Goal: Task Accomplishment & Management: Manage account settings

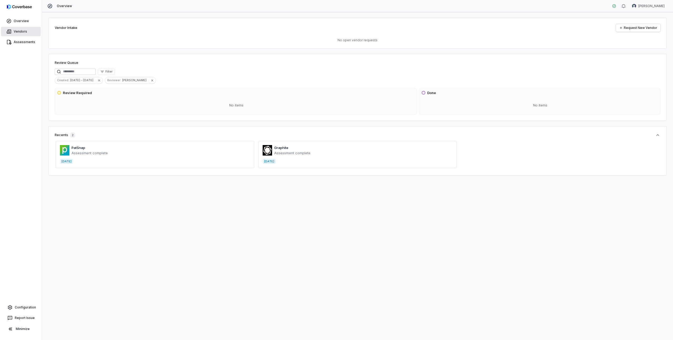
click at [13, 29] on link "Vendors" at bounding box center [21, 31] width 40 height 9
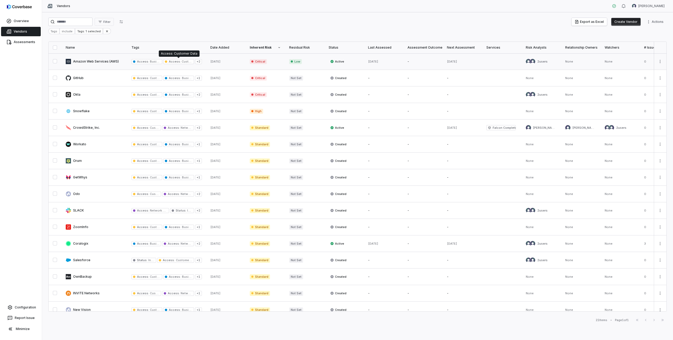
click at [174, 61] on span "Access :" at bounding box center [175, 62] width 12 height 4
click at [110, 20] on span "Filter" at bounding box center [106, 22] width 7 height 4
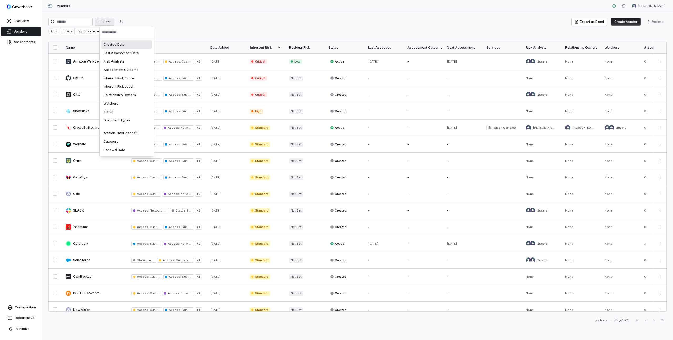
click at [149, 23] on html "Overview Vendors Assessments Configuration Report Issue Minimize Vendors [PERSO…" at bounding box center [336, 170] width 673 height 340
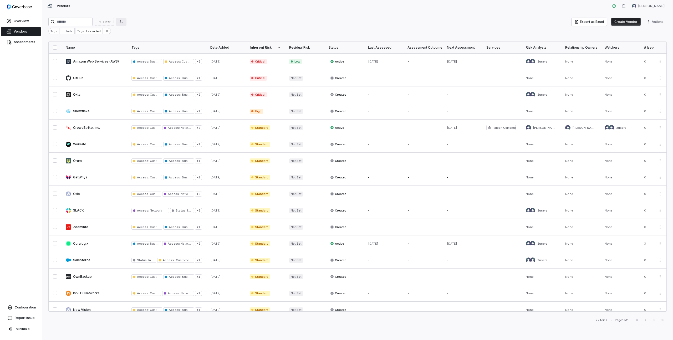
click at [127, 21] on button "button" at bounding box center [121, 22] width 11 height 8
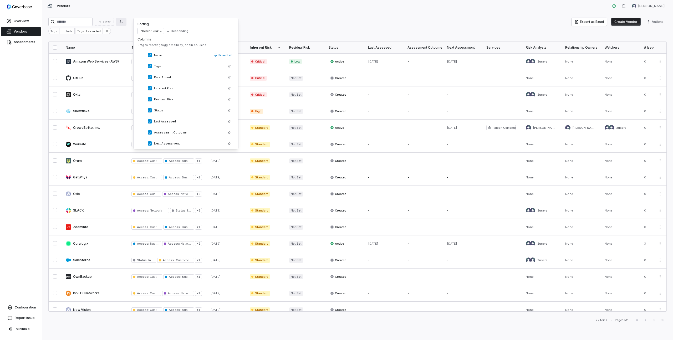
click at [131, 11] on div "Vendors [PERSON_NAME]" at bounding box center [357, 6] width 631 height 12
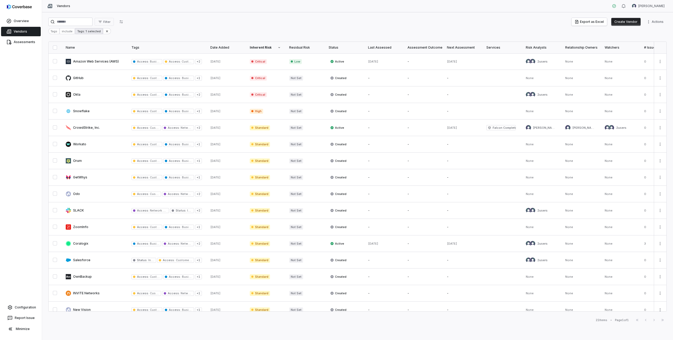
click at [82, 31] on div "Tags: 1 selected" at bounding box center [88, 31] width 27 height 6
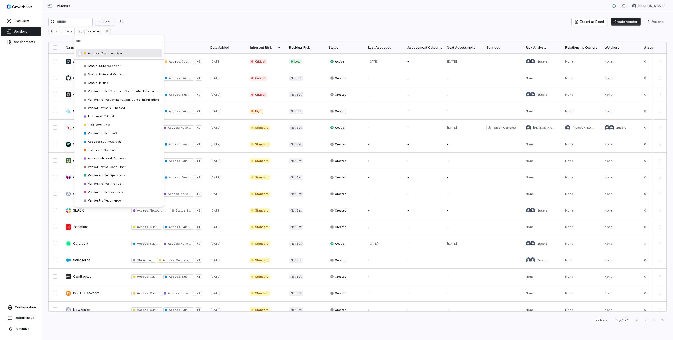
click at [151, 19] on html "Overview Vendors Assessments Configuration Report Issue Minimize Vendors [PERSO…" at bounding box center [336, 170] width 673 height 340
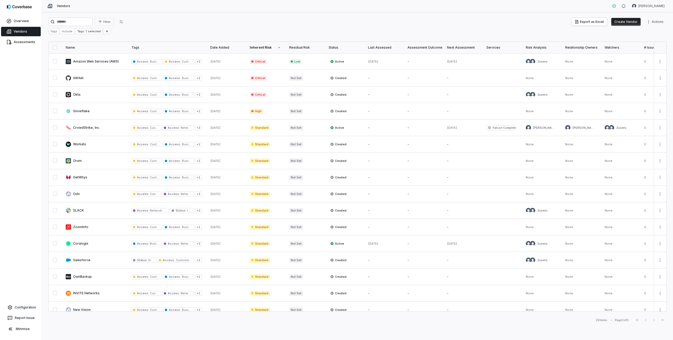
click at [235, 24] on div "Filter Export as Excel Create Vendor Actions" at bounding box center [357, 22] width 619 height 8
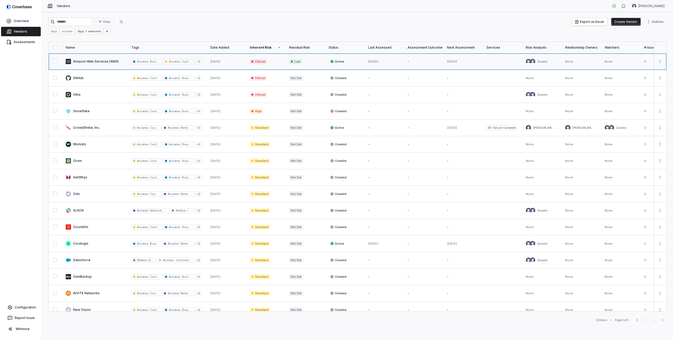
click at [100, 59] on link at bounding box center [95, 61] width 66 height 16
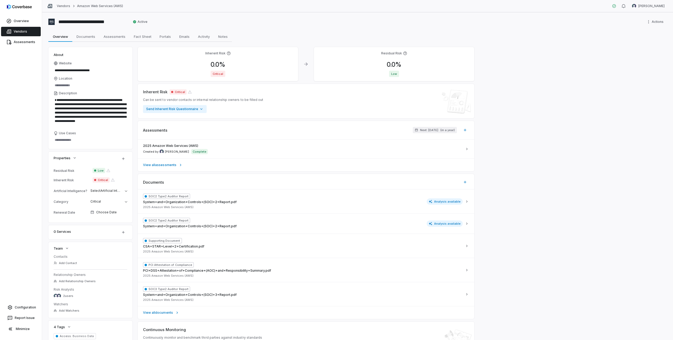
scroll to position [42, 0]
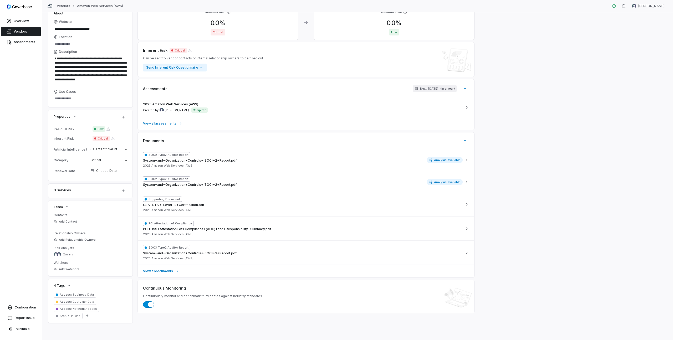
click at [77, 295] on span "Business Data" at bounding box center [83, 295] width 22 height 4
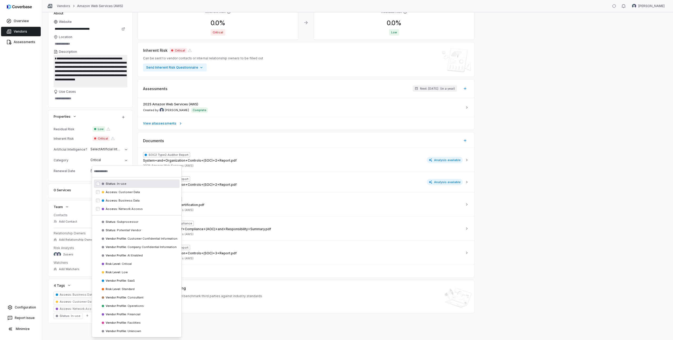
click at [92, 73] on textarea "**********" at bounding box center [91, 71] width 74 height 33
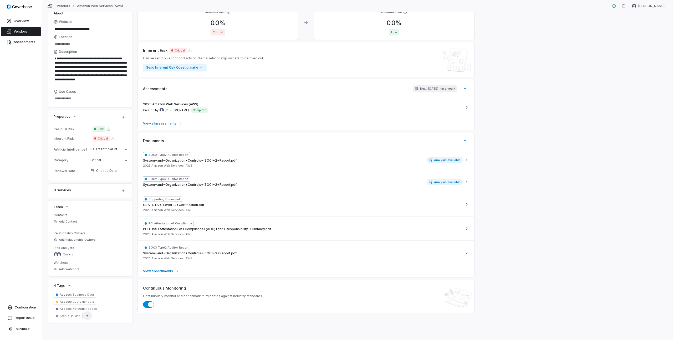
click at [87, 314] on icon "button" at bounding box center [87, 316] width 4 height 4
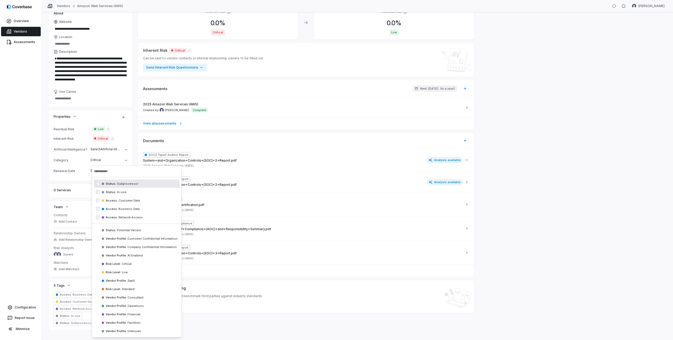
click at [35, 128] on div "Overview Vendors Assessments Configuration Report Issue Minimize" at bounding box center [21, 170] width 42 height 340
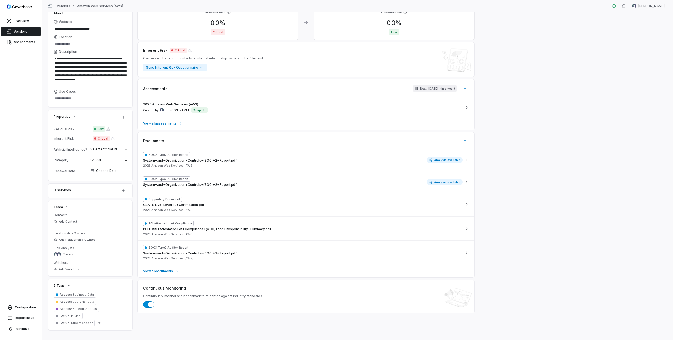
click at [502, 79] on div "**********" at bounding box center [357, 168] width 619 height 325
click at [25, 308] on link "Configuration" at bounding box center [21, 307] width 38 height 9
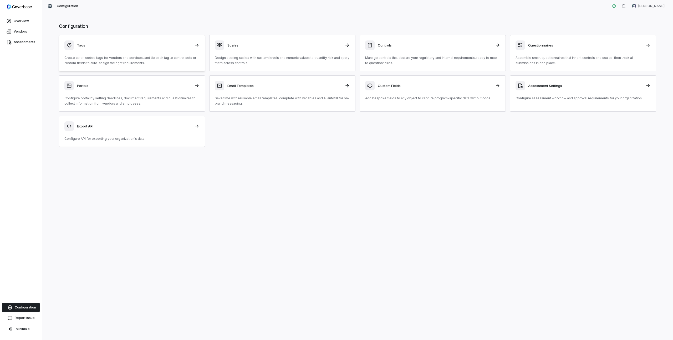
click at [100, 55] on div "Tags Create color-coded tags for vendors and services, and tie each tag to cont…" at bounding box center [131, 53] width 135 height 25
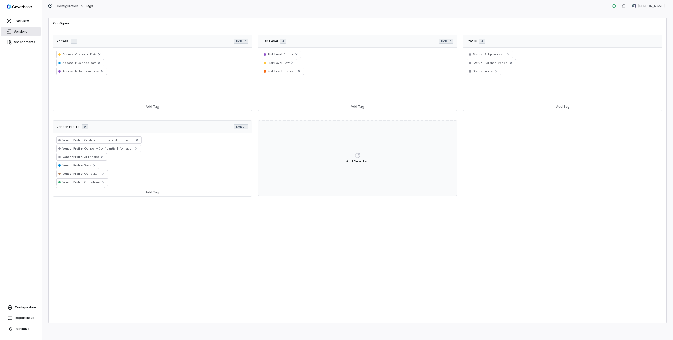
click at [28, 30] on link "Vendors" at bounding box center [21, 31] width 40 height 9
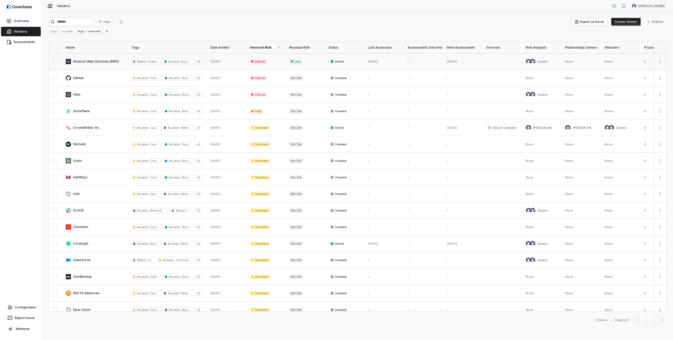
click at [97, 62] on link at bounding box center [95, 61] width 66 height 16
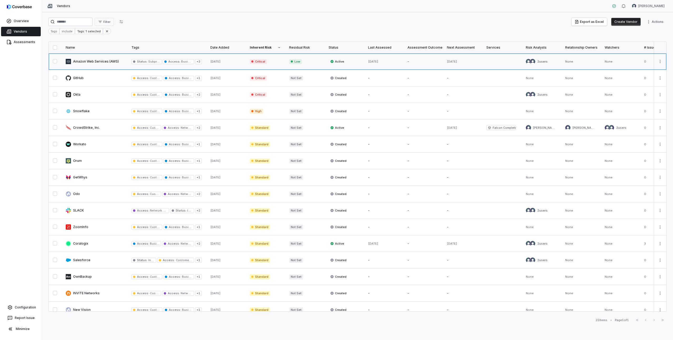
type textarea "*"
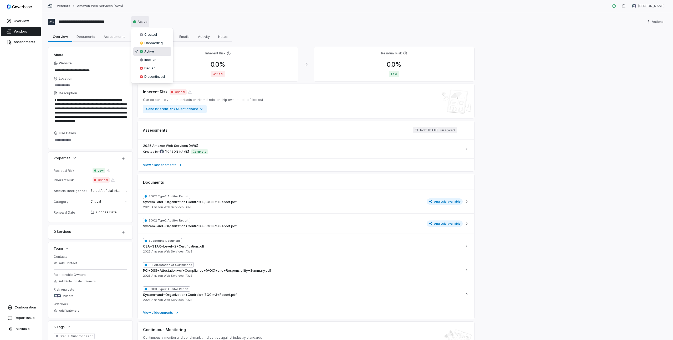
click at [143, 22] on html "**********" at bounding box center [336, 170] width 673 height 340
click at [181, 20] on html "**********" at bounding box center [336, 170] width 673 height 340
click at [138, 24] on html "**********" at bounding box center [336, 170] width 673 height 340
click at [28, 308] on html "**********" at bounding box center [336, 170] width 673 height 340
click at [27, 308] on link "Configuration" at bounding box center [21, 307] width 38 height 9
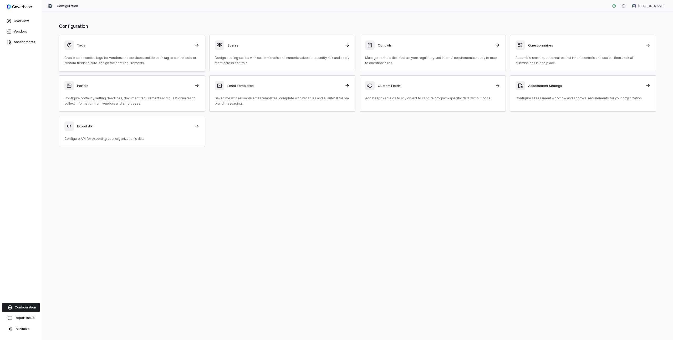
click at [132, 52] on div "Tags Create color-coded tags for vendors and services, and tie each tag to cont…" at bounding box center [131, 53] width 135 height 25
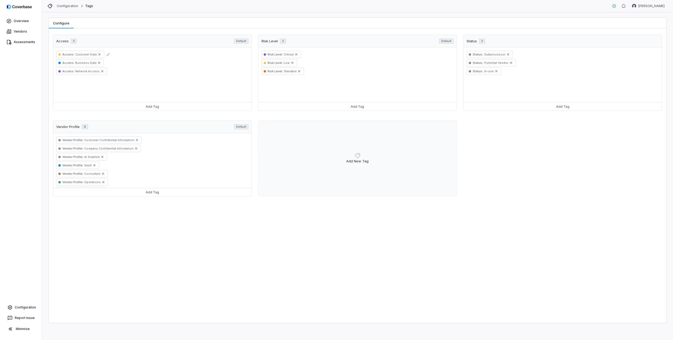
click at [86, 54] on span "Customer Data" at bounding box center [85, 55] width 22 height 4
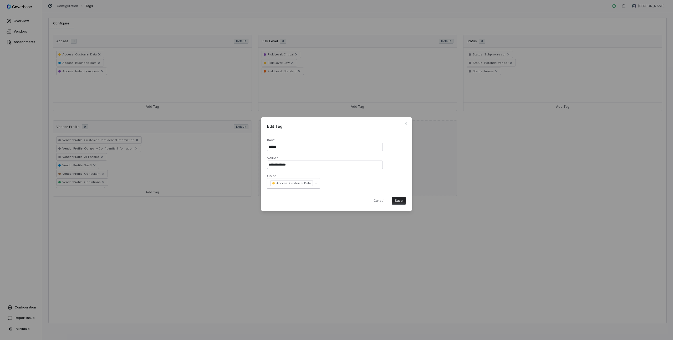
click at [276, 164] on input "**********" at bounding box center [325, 165] width 116 height 8
click at [276, 145] on input "******" at bounding box center [325, 147] width 116 height 8
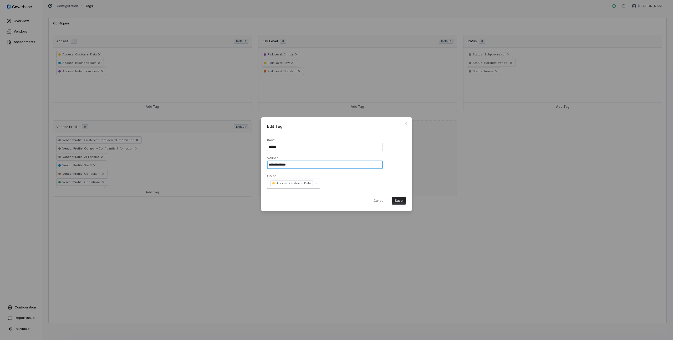
click at [279, 167] on input "**********" at bounding box center [325, 165] width 116 height 8
click at [381, 201] on button "Cancel" at bounding box center [379, 201] width 17 height 8
select select
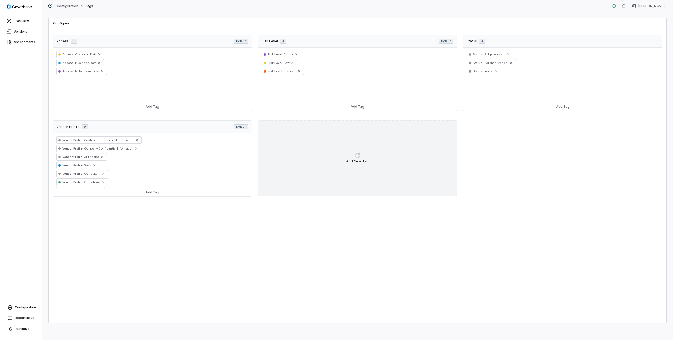
click at [356, 164] on div "Add New Tag" at bounding box center [357, 158] width 199 height 76
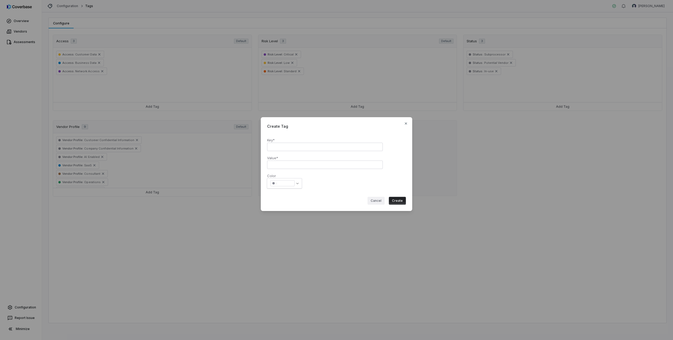
click at [375, 199] on button "Cancel" at bounding box center [376, 201] width 17 height 8
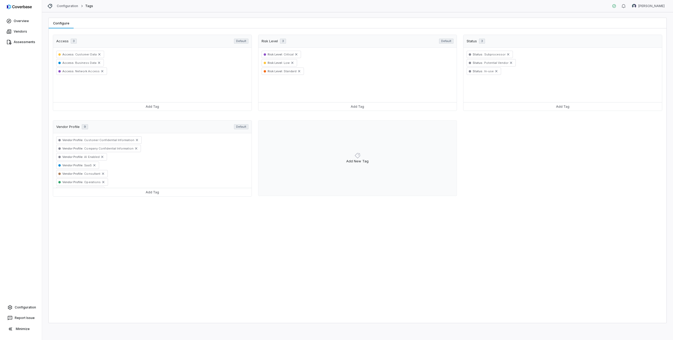
click at [128, 115] on div "Access 3 Default Access : Customer Data Access : Business Data Access : Network…" at bounding box center [358, 117] width 610 height 165
click at [24, 32] on link "Vendors" at bounding box center [21, 31] width 40 height 9
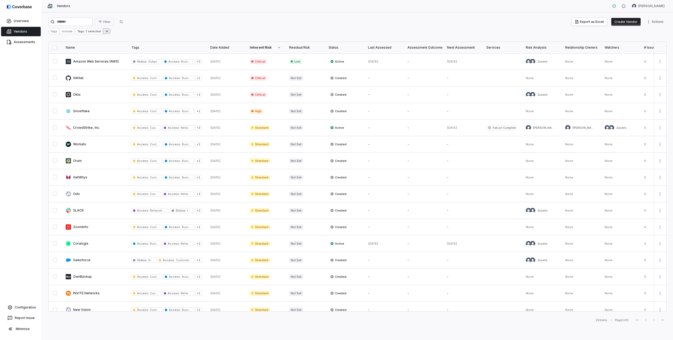
click at [106, 31] on icon at bounding box center [107, 31] width 4 height 4
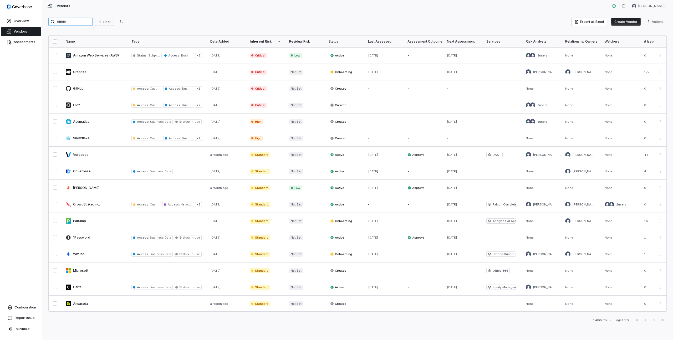
click at [72, 22] on input "search" at bounding box center [70, 22] width 44 height 8
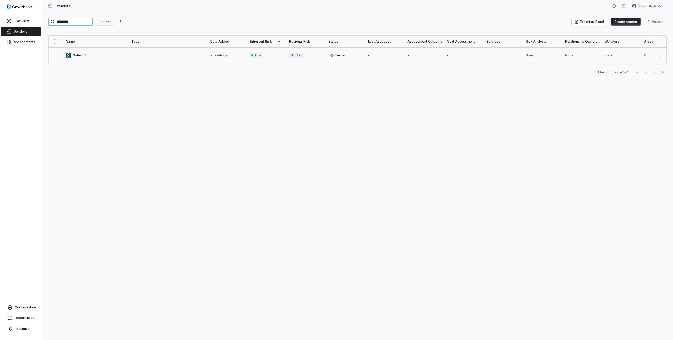
type input "*********"
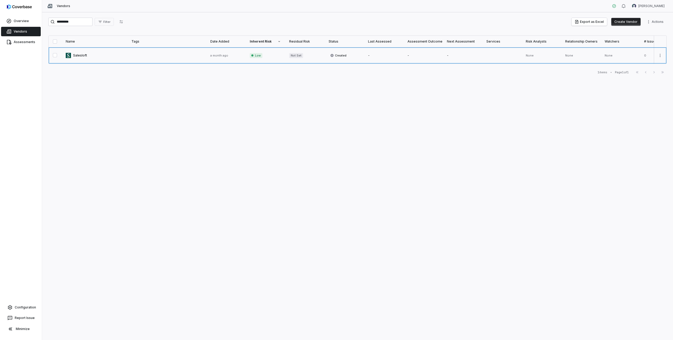
click at [77, 53] on link at bounding box center [95, 55] width 66 height 16
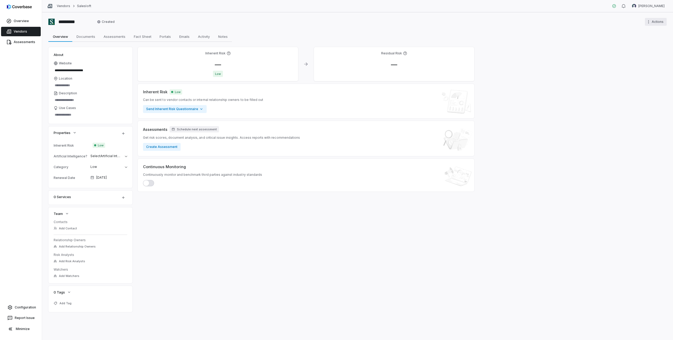
click at [661, 22] on html "**********" at bounding box center [336, 170] width 673 height 340
click at [221, 34] on html "**********" at bounding box center [336, 170] width 673 height 340
click at [221, 36] on span "Notes" at bounding box center [223, 36] width 14 height 7
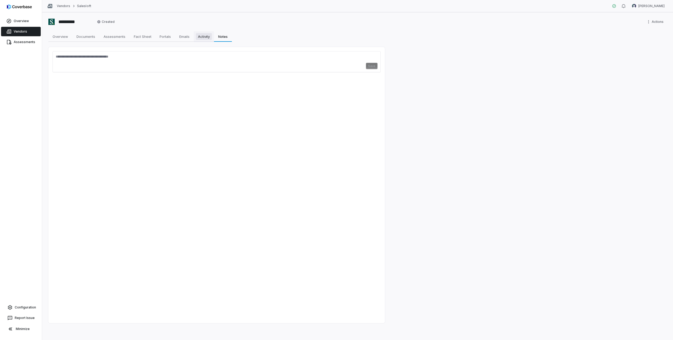
click at [206, 36] on span "Activity" at bounding box center [204, 36] width 16 height 7
drag, startPoint x: 145, startPoint y: 55, endPoint x: 156, endPoint y: 54, distance: 10.8
click at [156, 54] on span "inherent risk level" at bounding box center [149, 55] width 27 height 4
click at [90, 38] on span "Documents" at bounding box center [85, 36] width 23 height 7
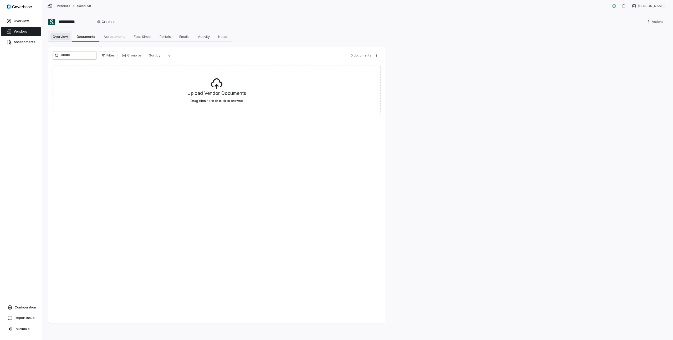
click at [59, 40] on link "Overview Overview" at bounding box center [60, 36] width 24 height 11
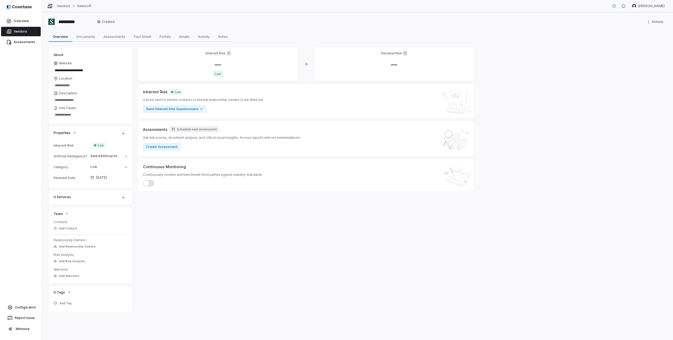
click at [187, 99] on span "Can be sent to vendor contacts or internal relationship owners to be filled out" at bounding box center [203, 100] width 120 height 4
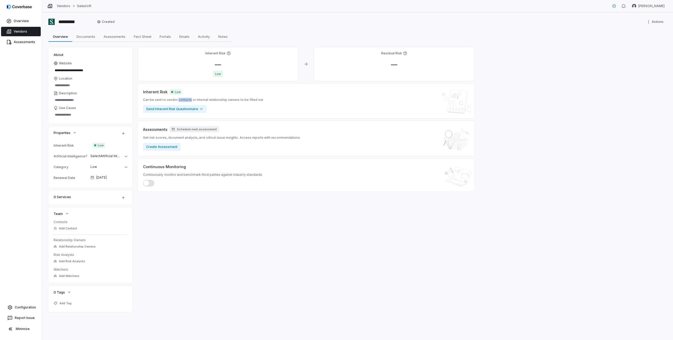
click at [187, 99] on span "Can be sent to vendor contacts or internal relationship owners to be filled out" at bounding box center [203, 100] width 120 height 4
click at [240, 98] on span "Can be sent to vendor contacts or internal relationship owners to be filled out" at bounding box center [203, 100] width 120 height 4
click at [66, 22] on input "*********" at bounding box center [75, 22] width 36 height 8
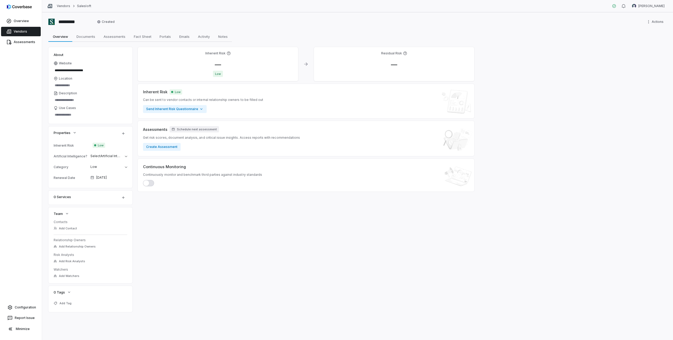
click at [141, 21] on div "********* Created Actions" at bounding box center [357, 22] width 619 height 8
click at [70, 22] on input "*********" at bounding box center [75, 22] width 36 height 8
click at [150, 14] on div "**********" at bounding box center [357, 176] width 631 height 328
click at [24, 31] on link "Vendors" at bounding box center [21, 31] width 40 height 9
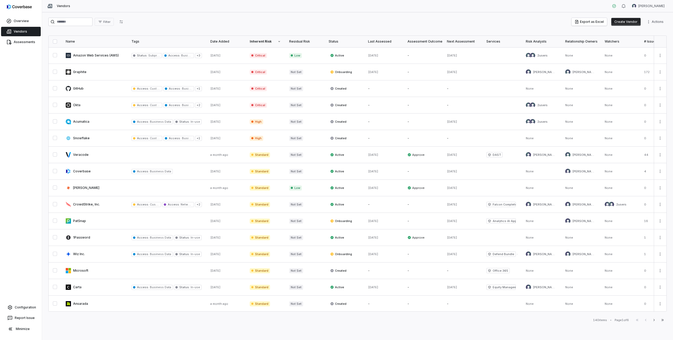
click at [55, 43] on button "button" at bounding box center [55, 41] width 4 height 4
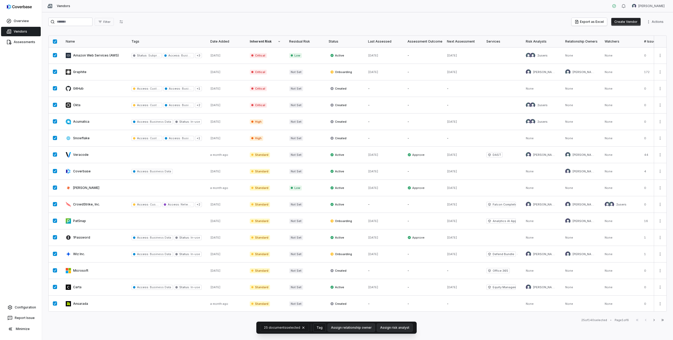
click at [316, 328] on button "Tag" at bounding box center [320, 328] width 12 height 8
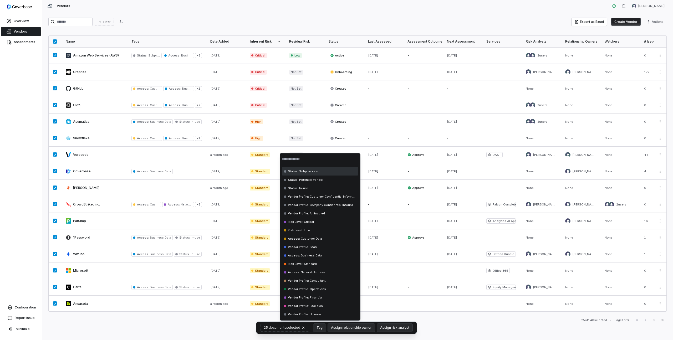
click at [233, 325] on div "Filter Export as Excel Create Vendor Actions Name Tags Date Added Inherent Risk…" at bounding box center [357, 176] width 631 height 328
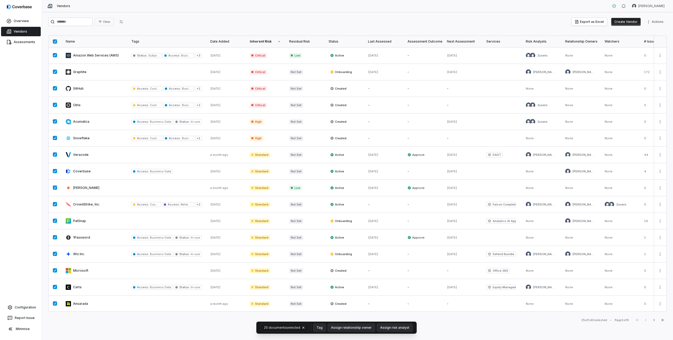
click at [55, 41] on button "button" at bounding box center [55, 41] width 4 height 4
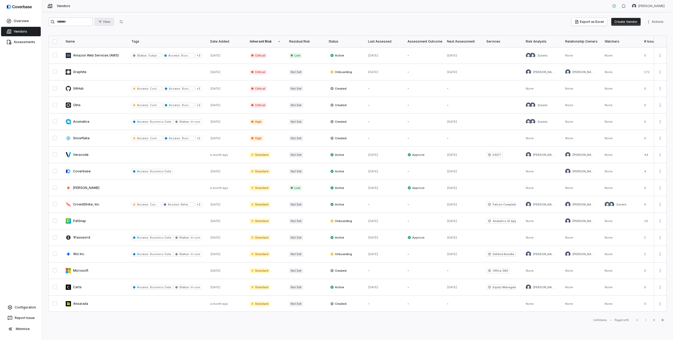
click at [112, 19] on button "Filter" at bounding box center [104, 22] width 19 height 8
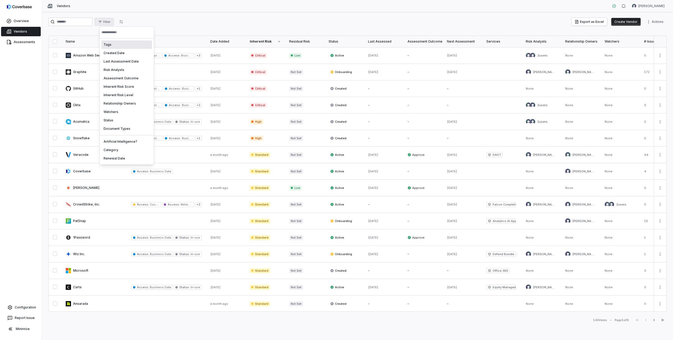
click at [111, 44] on div "Tags" at bounding box center [127, 45] width 51 height 8
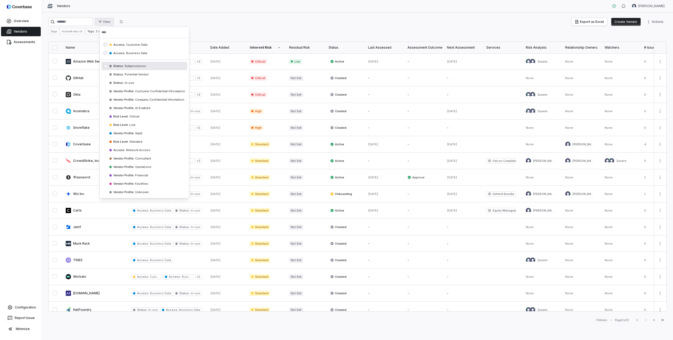
click at [216, 22] on html "Overview Vendors Assessments Configuration Report Issue Minimize Vendors [PERSO…" at bounding box center [336, 170] width 673 height 340
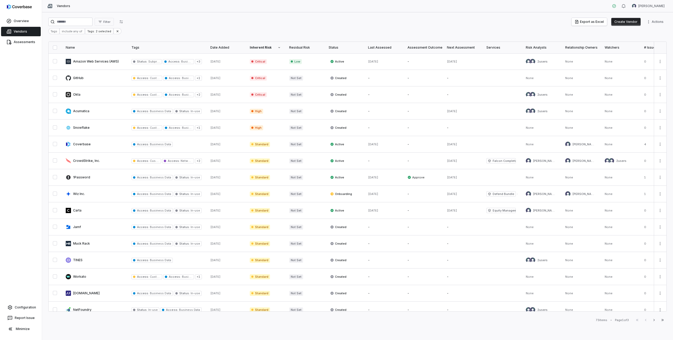
click at [55, 48] on button "button" at bounding box center [55, 48] width 4 height 4
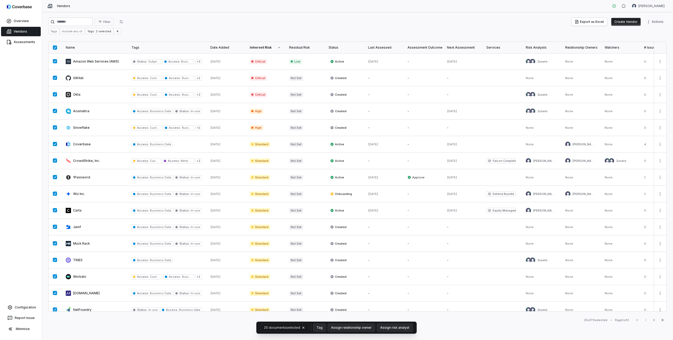
click at [194, 21] on div "Filter Export as Excel Create Vendor Actions" at bounding box center [357, 22] width 619 height 8
click at [55, 48] on button "button" at bounding box center [55, 48] width 4 height 4
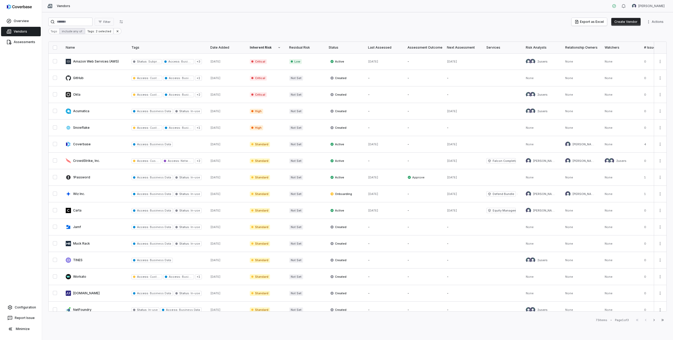
click at [74, 32] on html "Overview Vendors Assessments Configuration Report Issue Minimize Vendors [PERSO…" at bounding box center [336, 170] width 673 height 340
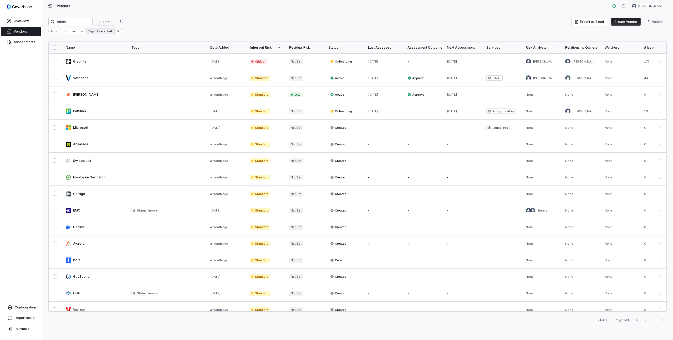
click at [101, 32] on div "Tags: 2 selected" at bounding box center [100, 31] width 28 height 6
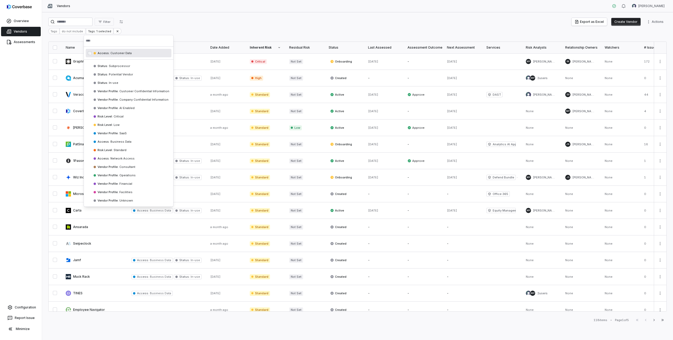
click at [164, 26] on html "Overview Vendors Assessments Configuration Report Issue Minimize Vendors [PERSO…" at bounding box center [336, 170] width 673 height 340
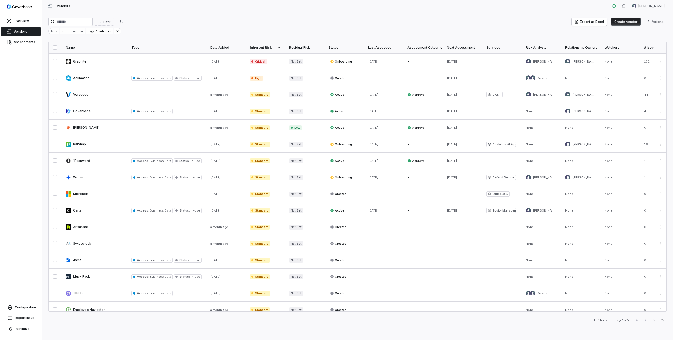
click at [159, 19] on div "Filter Export as Excel Create Vendor Actions" at bounding box center [357, 22] width 619 height 8
click at [155, 30] on div "Tags do not include Tags: 1 selected" at bounding box center [357, 31] width 619 height 6
click at [656, 320] on icon "button" at bounding box center [654, 320] width 4 height 4
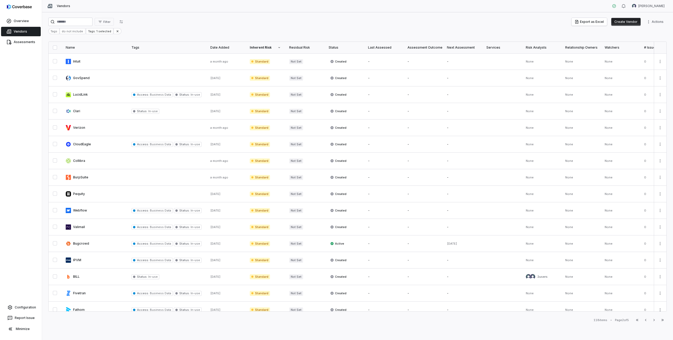
click at [178, 22] on div "Filter Export as Excel Create Vendor Actions" at bounding box center [357, 22] width 619 height 8
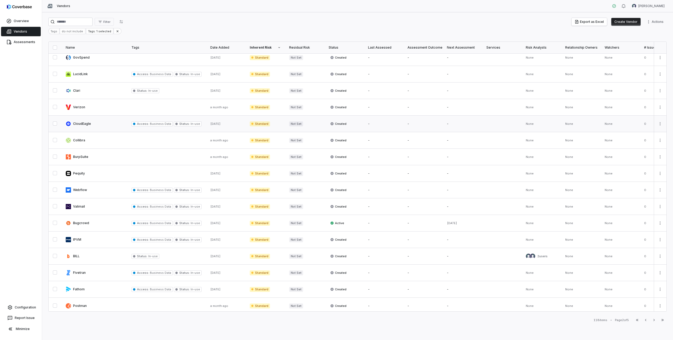
scroll to position [27, 0]
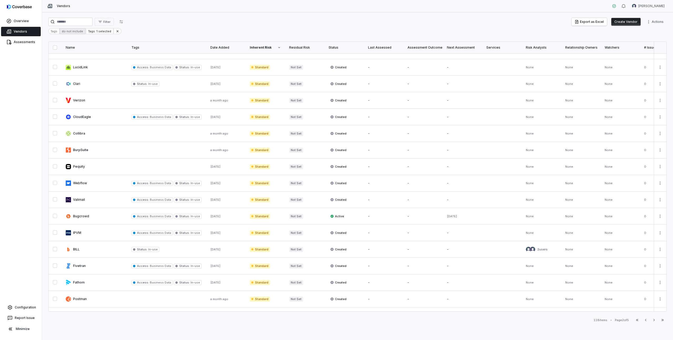
click at [72, 30] on html "Overview Vendors Assessments Configuration Report Issue Minimize Vendors [PERSO…" at bounding box center [336, 170] width 673 height 340
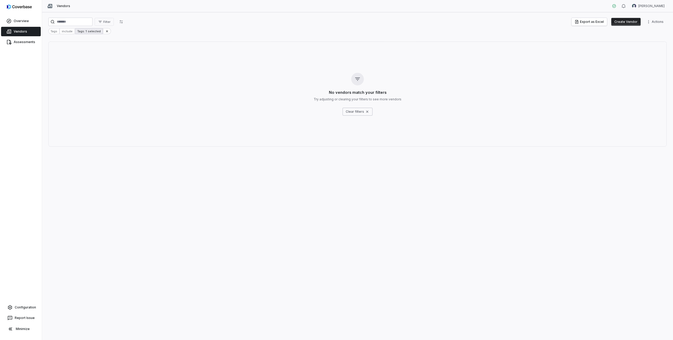
click at [97, 32] on div "Tags: 1 selected" at bounding box center [88, 31] width 27 height 6
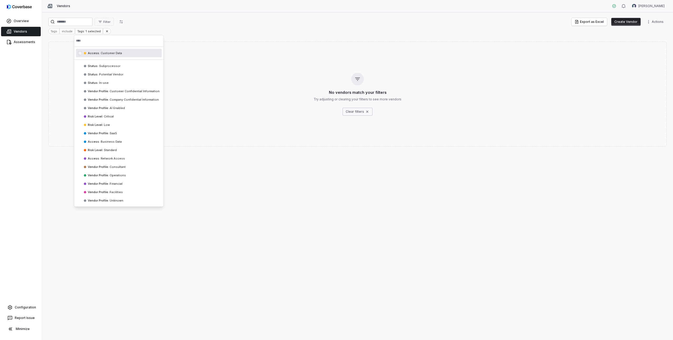
click at [139, 29] on html "Overview Vendors Assessments Configuration Report Issue Minimize Vendors [PERSO…" at bounding box center [336, 170] width 673 height 340
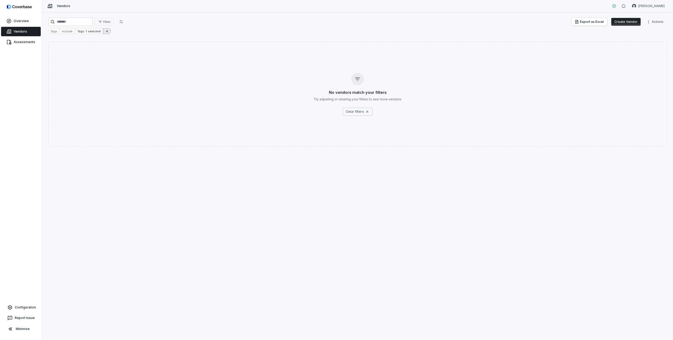
click at [105, 32] on icon at bounding box center [107, 31] width 4 height 4
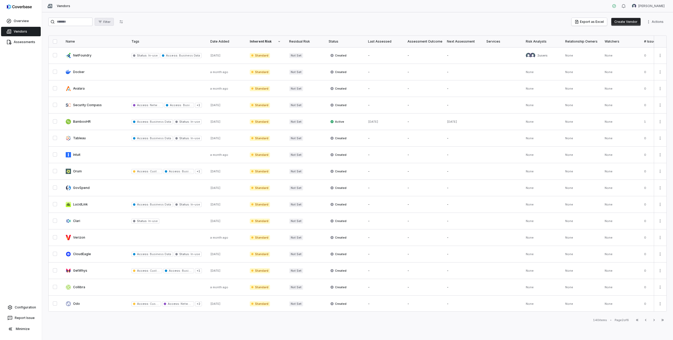
click at [109, 23] on span "Filter" at bounding box center [106, 22] width 7 height 4
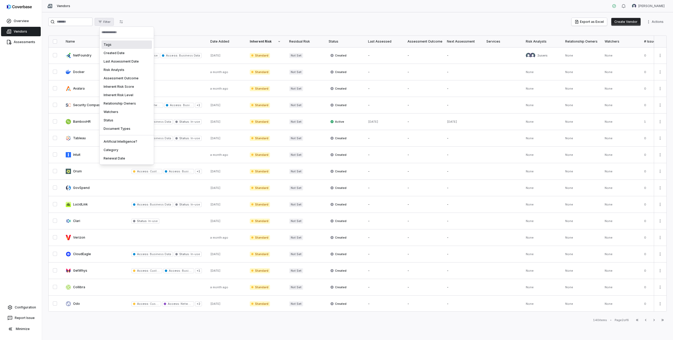
click at [113, 45] on div "Tags" at bounding box center [127, 45] width 51 height 8
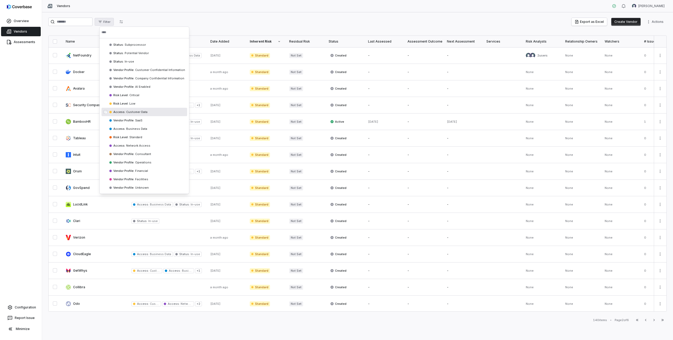
click at [127, 110] on div "Access : Customer Data" at bounding box center [145, 112] width 86 height 8
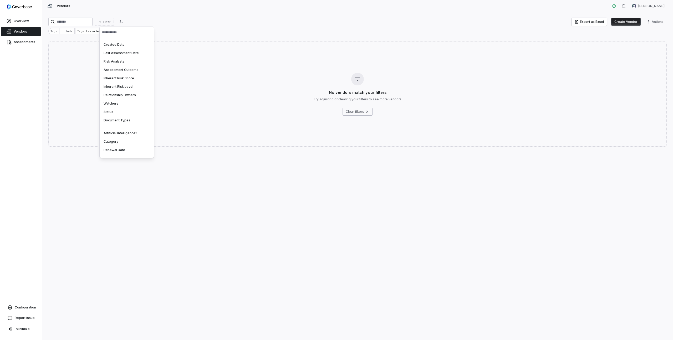
click at [198, 16] on html "Overview Vendors Assessments Configuration Report Issue Minimize Vendors [PERSO…" at bounding box center [336, 170] width 673 height 340
click at [33, 31] on link "Vendors" at bounding box center [21, 31] width 40 height 9
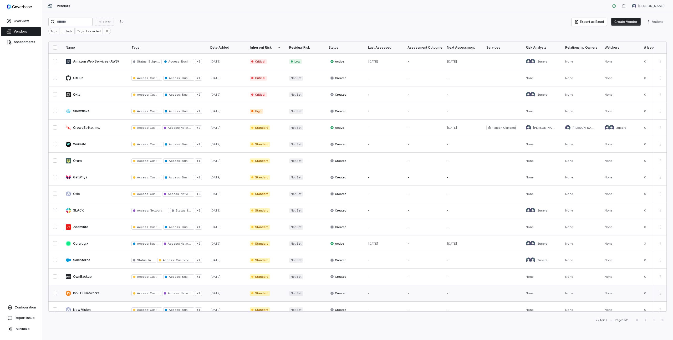
scroll to position [106, 0]
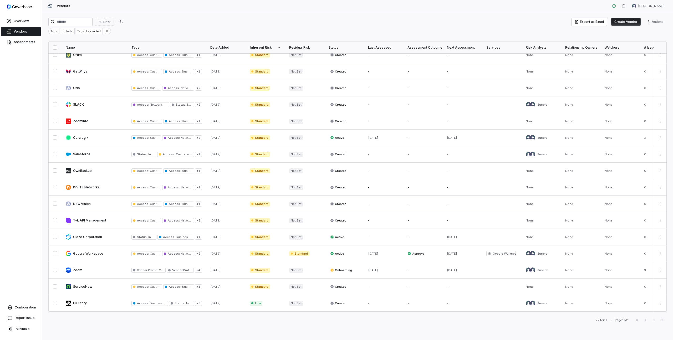
click at [655, 321] on div "First Page Previous Next Last Page" at bounding box center [650, 320] width 34 height 6
click at [654, 320] on div "First Page Previous Next Last Page" at bounding box center [650, 320] width 34 height 6
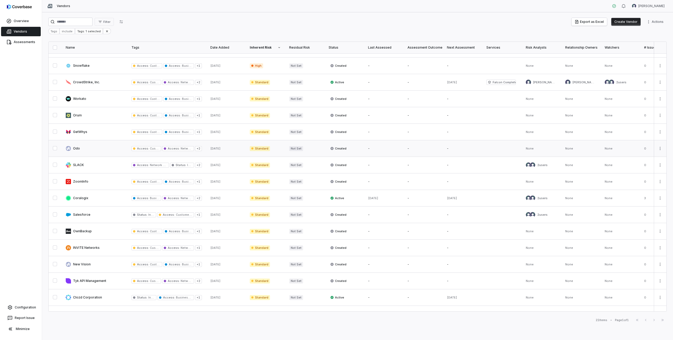
scroll to position [0, 0]
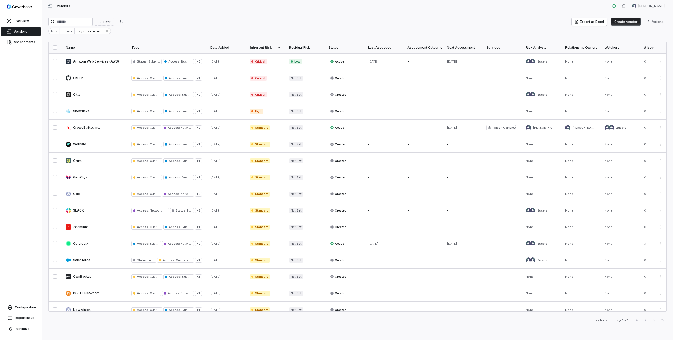
click at [204, 24] on div "Filter Export as Excel Create Vendor Actions" at bounding box center [357, 22] width 619 height 8
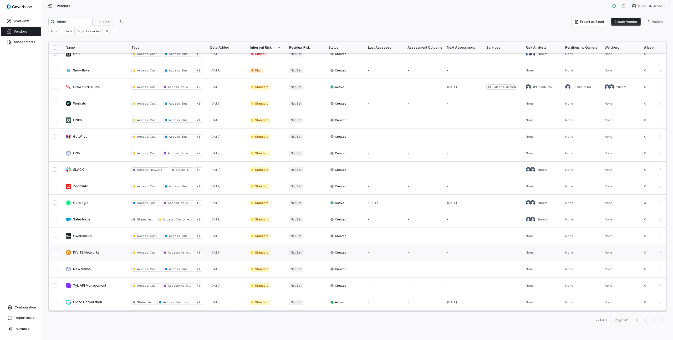
scroll to position [44, 0]
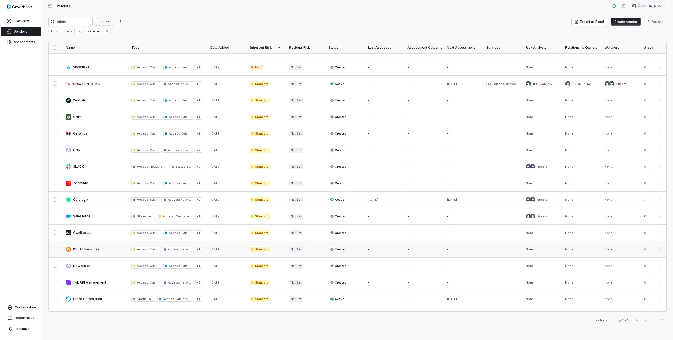
click at [88, 249] on link at bounding box center [95, 249] width 66 height 16
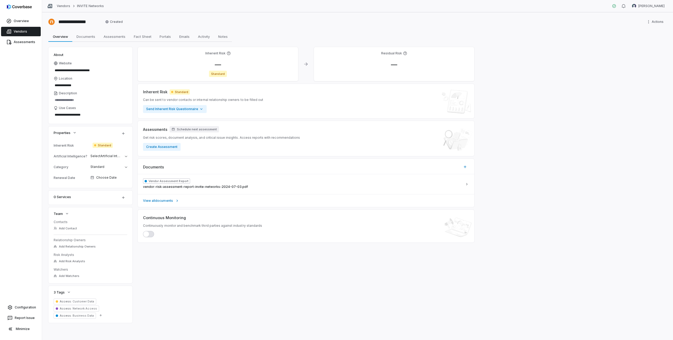
click at [86, 302] on span "Customer Data" at bounding box center [83, 302] width 22 height 4
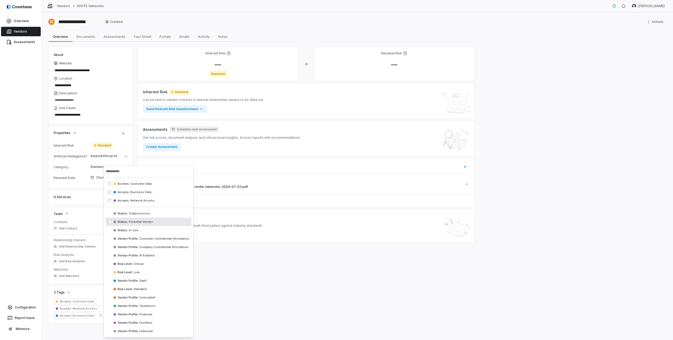
click at [295, 265] on div "Inherent Risk — Standard Residual Risk — Inherent Risk Standard Can be sent to …" at bounding box center [306, 185] width 337 height 276
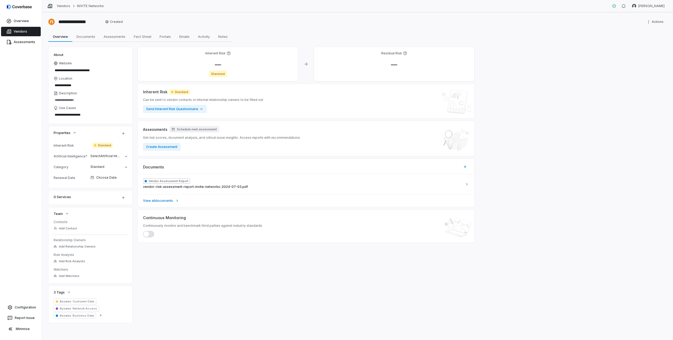
click at [29, 33] on link "Vendors" at bounding box center [21, 31] width 40 height 9
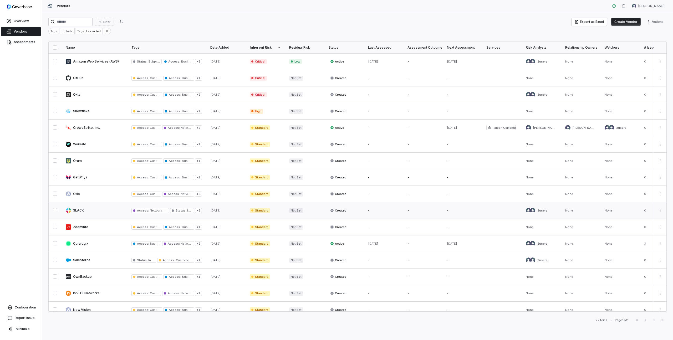
scroll to position [106, 0]
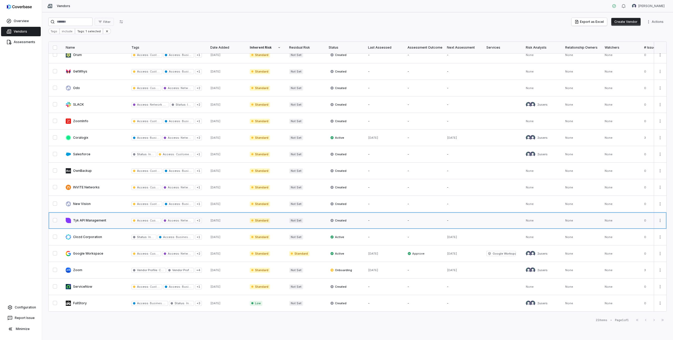
click at [81, 220] on link at bounding box center [95, 221] width 66 height 16
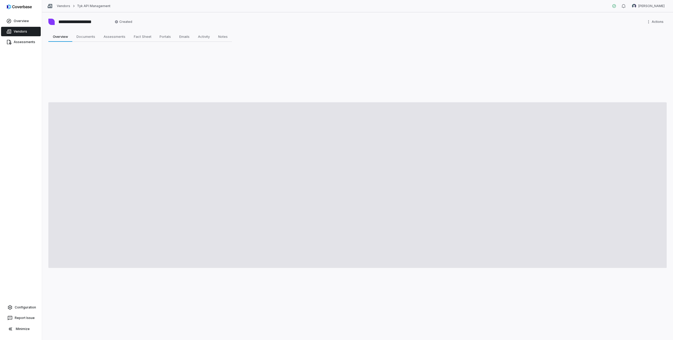
type textarea "*"
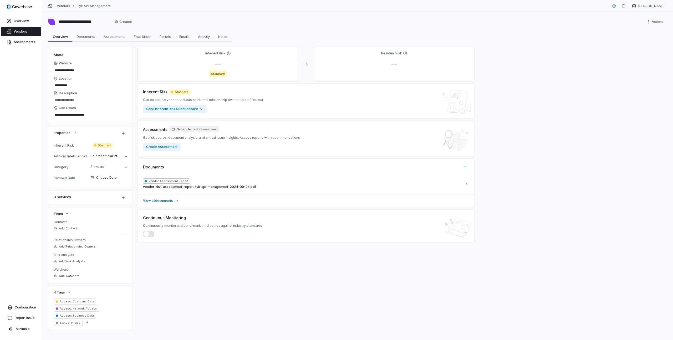
scroll to position [7, 0]
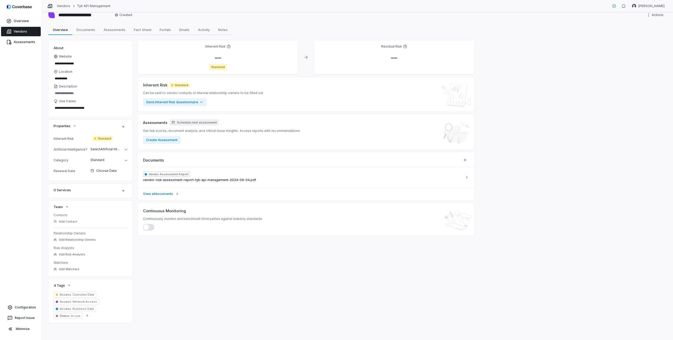
click at [179, 92] on span "Can be sent to vendor contacts or internal relationship owners to be filled out" at bounding box center [203, 93] width 120 height 4
click at [36, 31] on link "Vendors" at bounding box center [21, 31] width 40 height 9
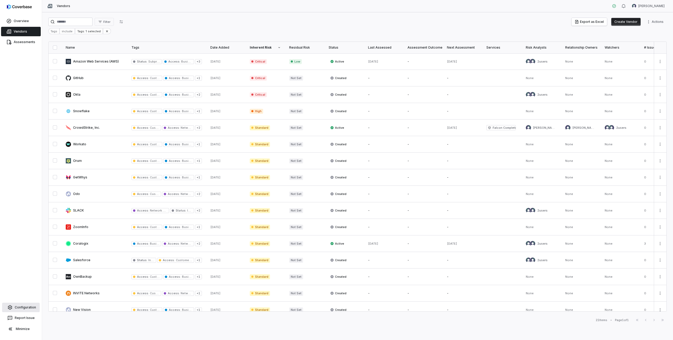
click at [26, 306] on link "Configuration" at bounding box center [21, 307] width 38 height 9
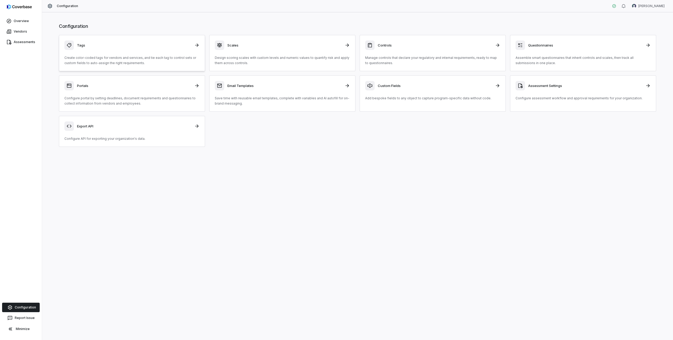
click at [136, 54] on div "Tags Create color-coded tags for vendors and services, and tie each tag to cont…" at bounding box center [131, 53] width 135 height 25
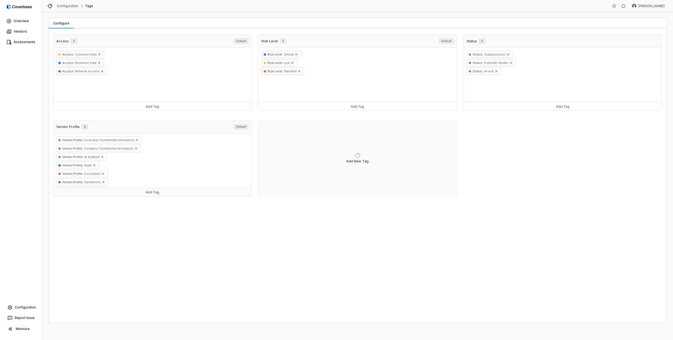
click at [148, 192] on button "Add Tag" at bounding box center [152, 192] width 199 height 8
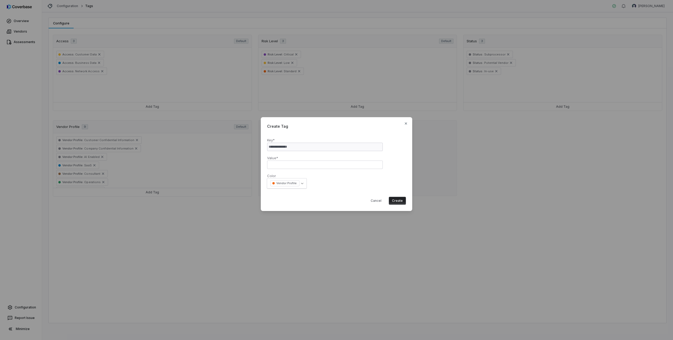
click at [301, 166] on input "text" at bounding box center [325, 165] width 116 height 8
type input "**********"
click at [396, 202] on button "Create" at bounding box center [397, 201] width 17 height 8
select select
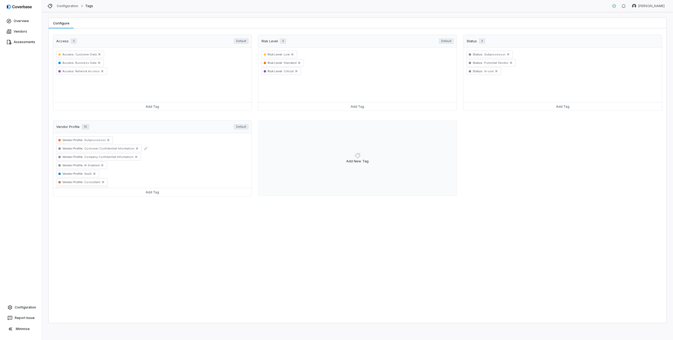
click at [83, 148] on span "Customer Confidential Information" at bounding box center [108, 149] width 51 height 4
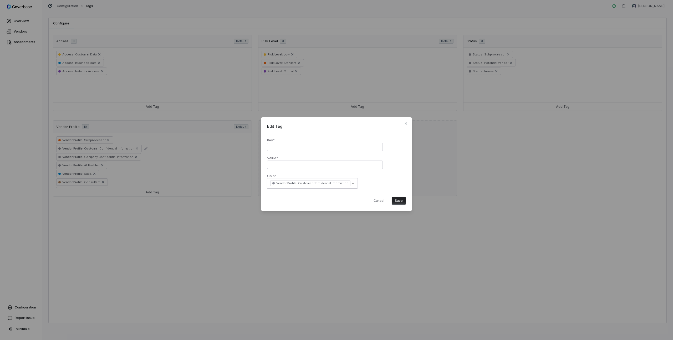
click at [83, 148] on div "**********" at bounding box center [336, 170] width 673 height 123
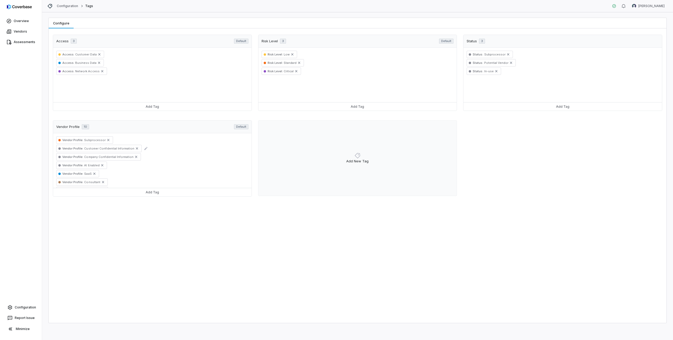
click at [83, 148] on span "Customer Confidential Information" at bounding box center [108, 149] width 51 height 4
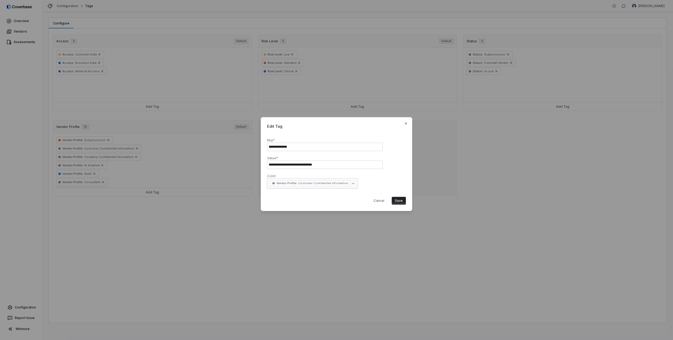
click at [312, 183] on body "**********" at bounding box center [336, 170] width 673 height 340
click at [373, 179] on div "**********" at bounding box center [336, 170] width 673 height 123
click at [378, 201] on button "Cancel" at bounding box center [379, 201] width 17 height 8
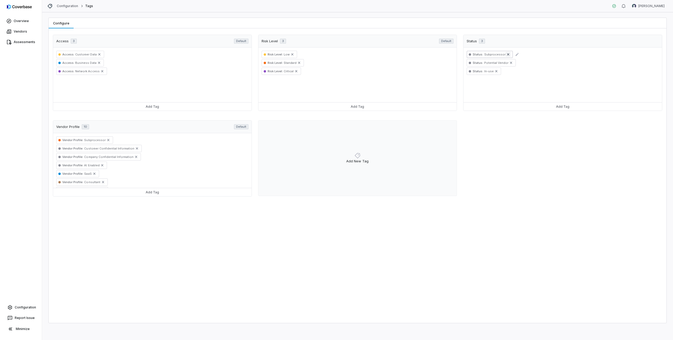
click at [506, 54] on icon "Remove" at bounding box center [508, 54] width 4 height 4
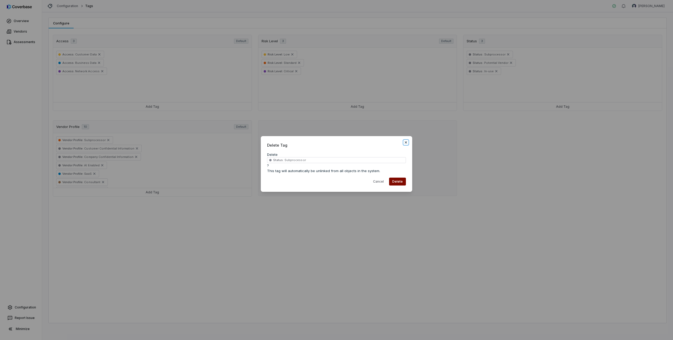
click at [407, 143] on icon "button" at bounding box center [406, 142] width 4 height 4
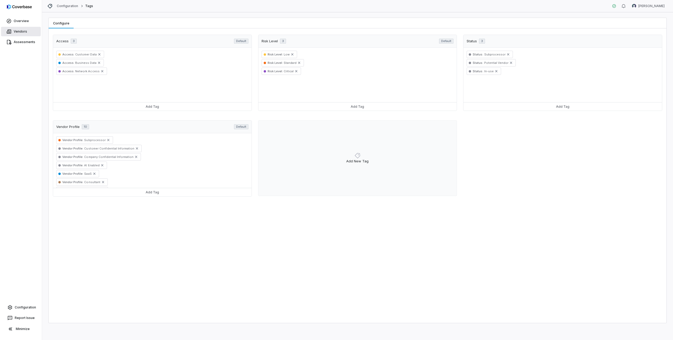
click at [13, 31] on link "Vendors" at bounding box center [21, 31] width 40 height 9
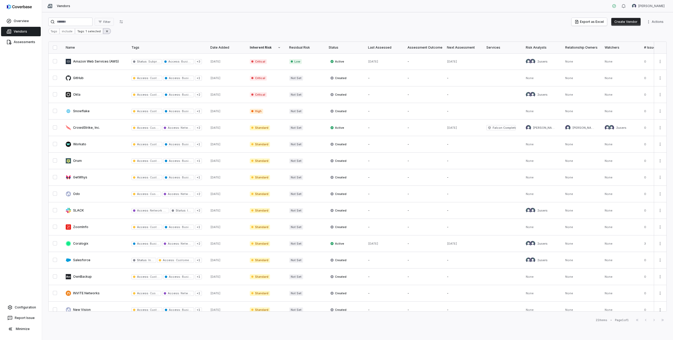
click at [106, 32] on icon at bounding box center [107, 31] width 2 height 2
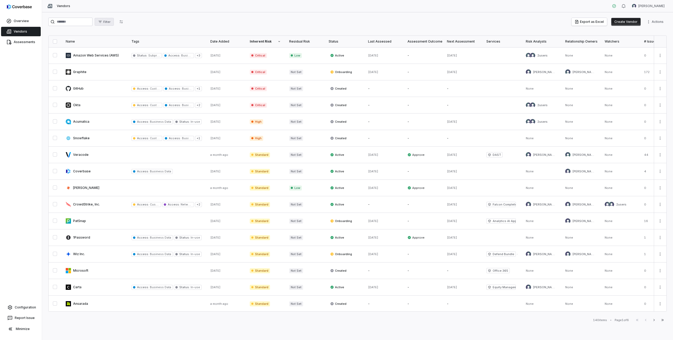
click at [110, 22] on span "Filter" at bounding box center [106, 22] width 7 height 4
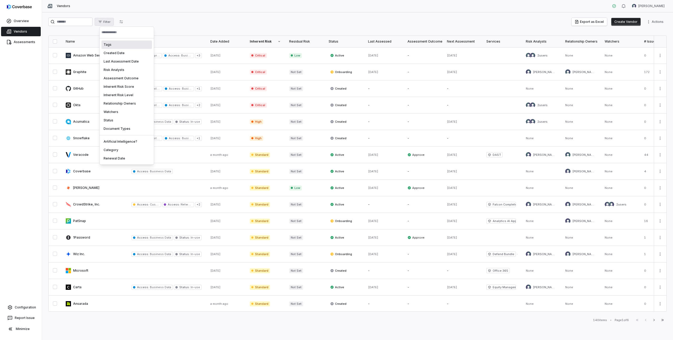
click at [118, 42] on div "Tags" at bounding box center [127, 45] width 51 height 8
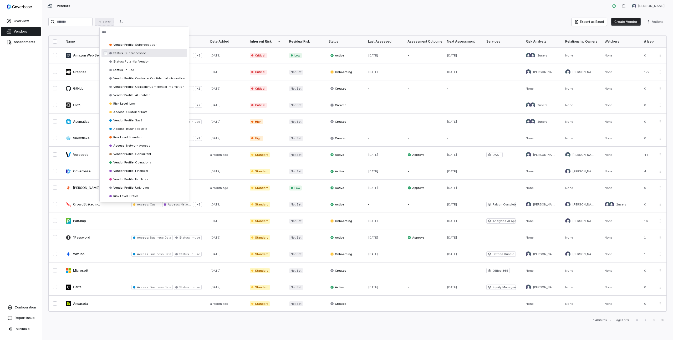
click at [133, 53] on span "Subprocessor" at bounding box center [135, 53] width 22 height 4
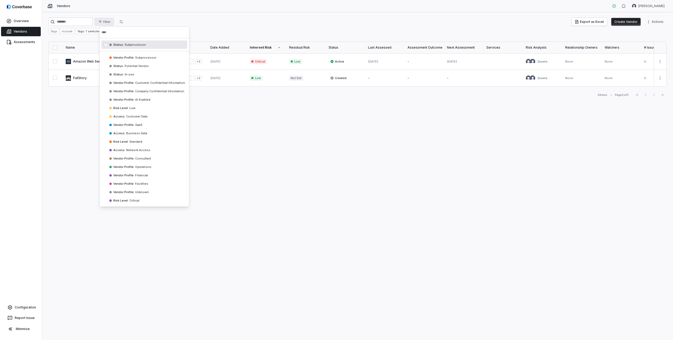
click at [198, 22] on html "Overview Vendors Assessments Configuration Report Issue Minimize Vendors [PERSO…" at bounding box center [336, 170] width 673 height 340
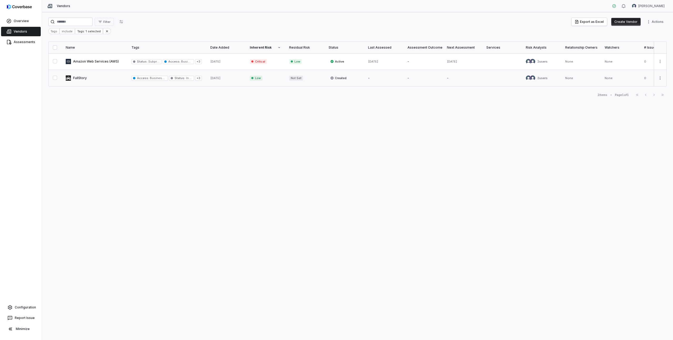
click at [82, 78] on link at bounding box center [95, 78] width 66 height 16
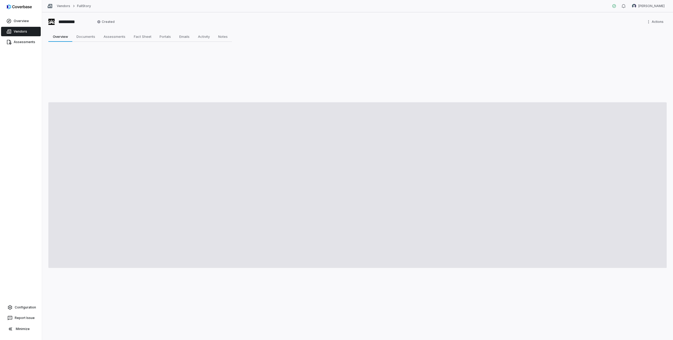
type textarea "*"
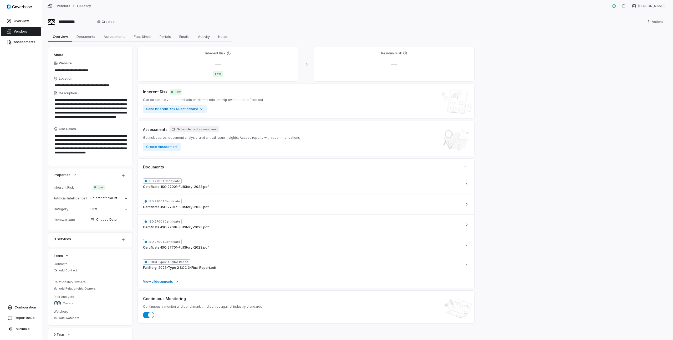
click at [36, 31] on link "Vendors" at bounding box center [21, 31] width 40 height 9
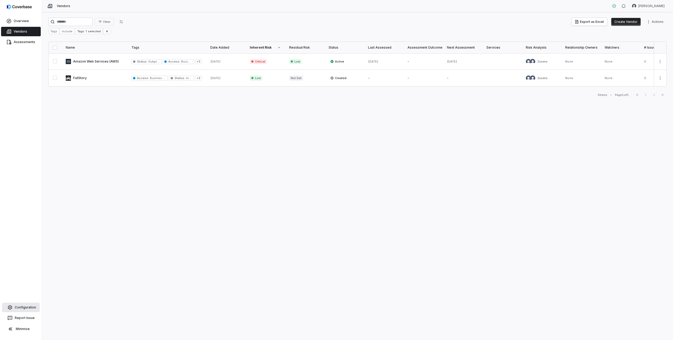
click at [25, 308] on link "Configuration" at bounding box center [21, 307] width 38 height 9
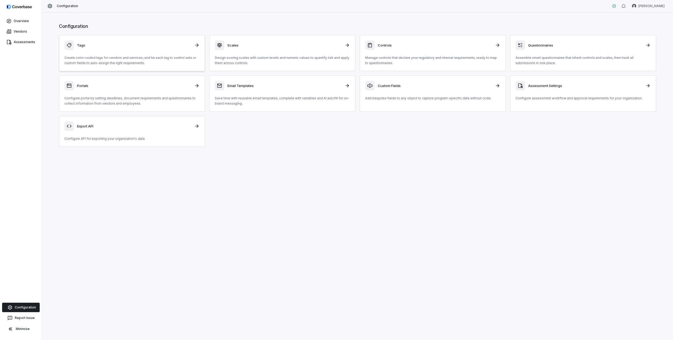
click at [129, 49] on div "Tags" at bounding box center [131, 45] width 135 height 9
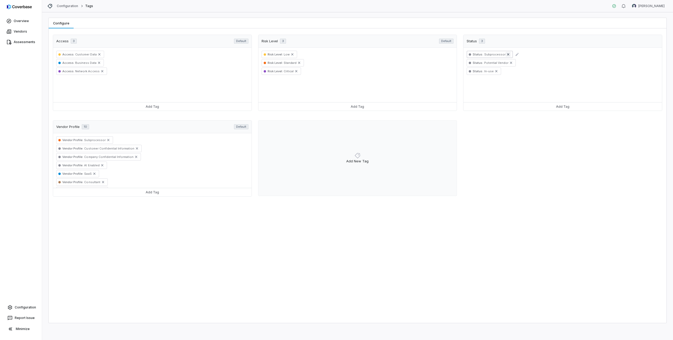
click at [507, 53] on icon "Remove" at bounding box center [508, 54] width 2 height 2
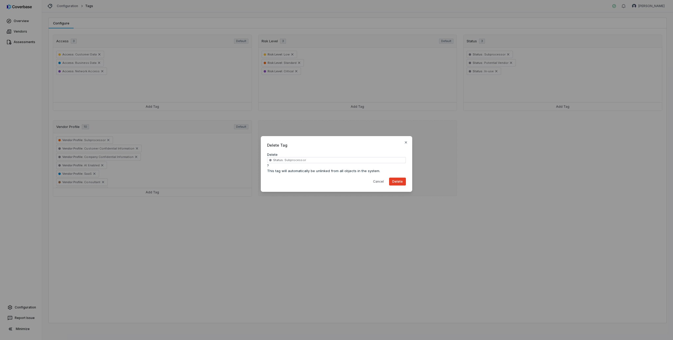
click at [399, 182] on button "Delete" at bounding box center [397, 182] width 17 height 8
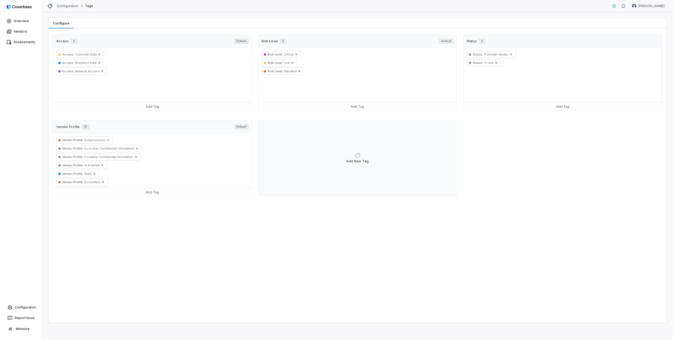
click at [90, 117] on div "Access 3 Default Access : Customer Data Access : Business Data Access : Network…" at bounding box center [358, 117] width 610 height 165
click at [20, 31] on link "Vendors" at bounding box center [21, 31] width 40 height 9
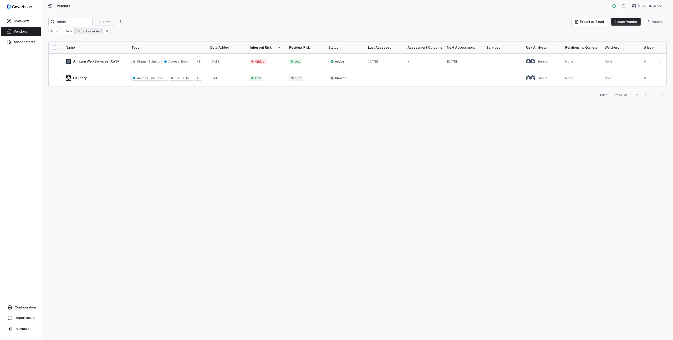
click at [90, 32] on div "Tags: 1 selected" at bounding box center [88, 31] width 27 height 6
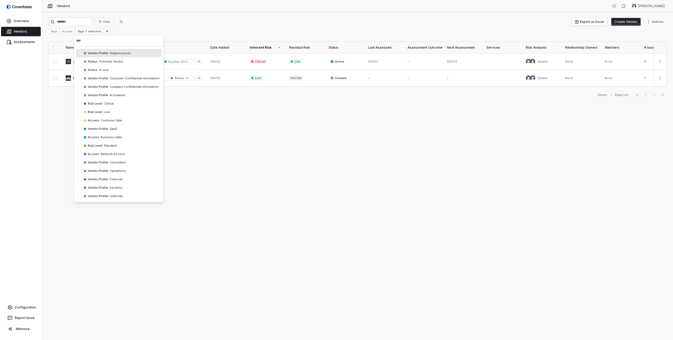
click at [106, 31] on html "Overview Vendors Assessments Configuration Report Issue Minimize Vendors Mike L…" at bounding box center [336, 170] width 673 height 340
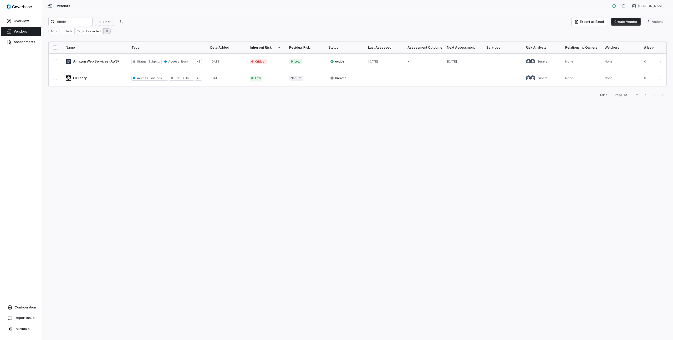
click at [107, 31] on button at bounding box center [107, 31] width 8 height 6
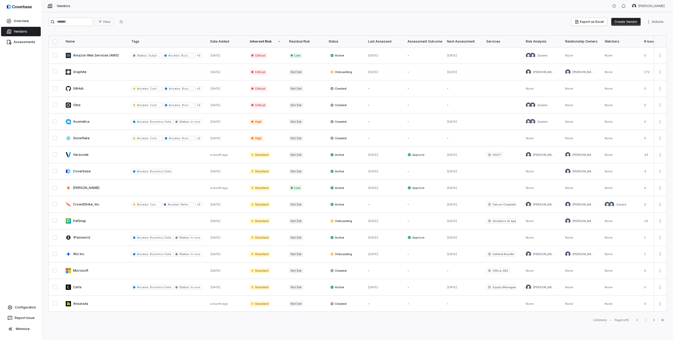
click at [144, 28] on div "Filter Export as Excel Create Vendor Actions" at bounding box center [357, 23] width 619 height 11
click at [110, 22] on span "Filter" at bounding box center [106, 22] width 7 height 4
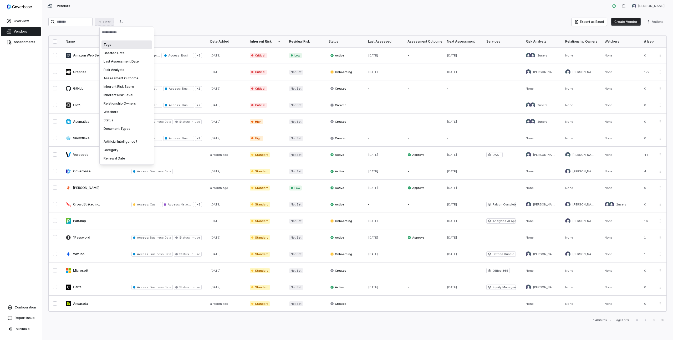
click at [114, 43] on div "Tags" at bounding box center [127, 45] width 51 height 8
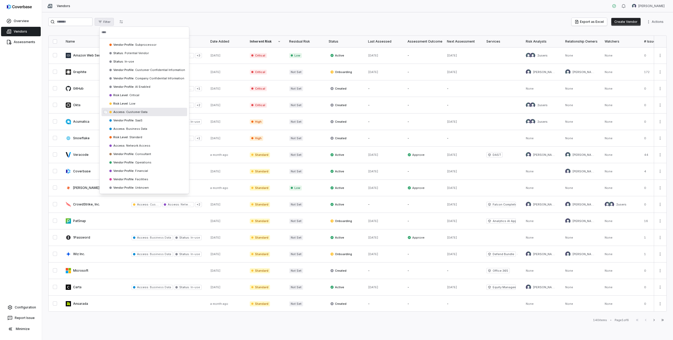
click at [133, 111] on span "Customer Data" at bounding box center [136, 112] width 22 height 4
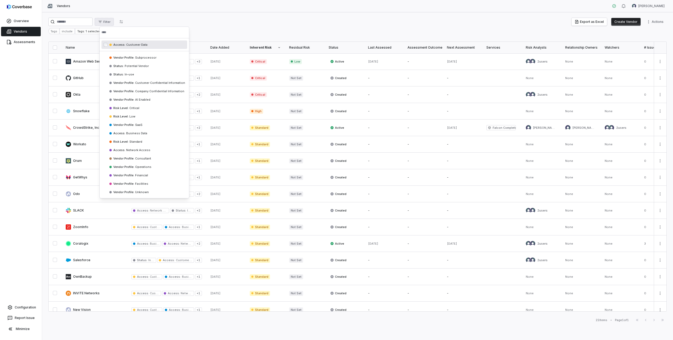
click at [206, 14] on html "Overview Vendors Assessments Configuration Report Issue Minimize Vendors Mike L…" at bounding box center [336, 170] width 673 height 340
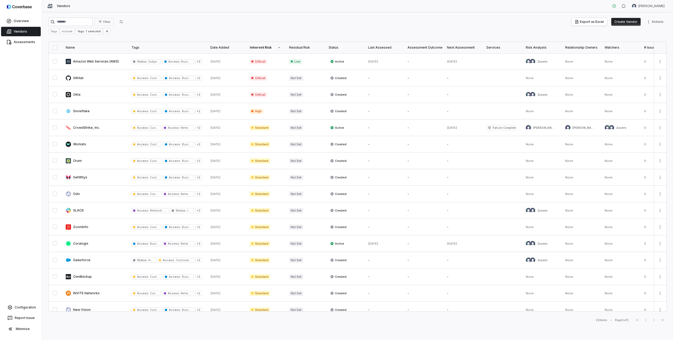
click at [55, 46] on button "button" at bounding box center [55, 48] width 4 height 4
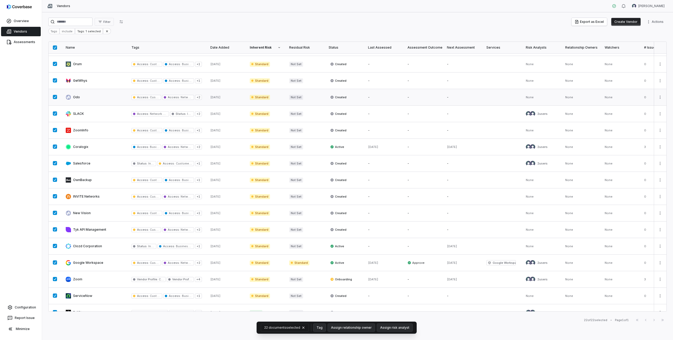
scroll to position [106, 0]
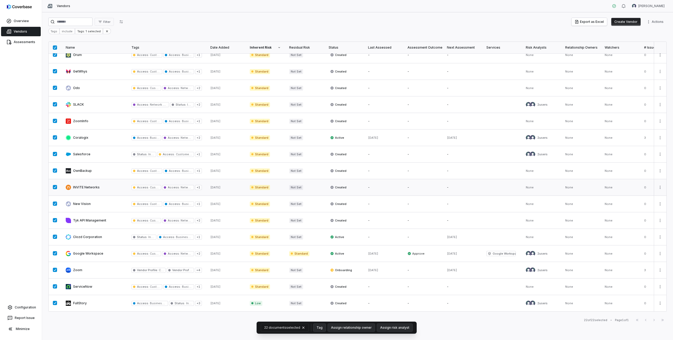
click at [56, 187] on button "button" at bounding box center [55, 187] width 4 height 4
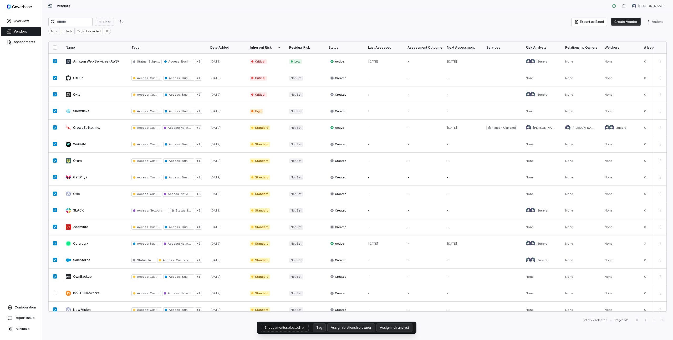
click at [55, 48] on button "button" at bounding box center [55, 48] width 4 height 4
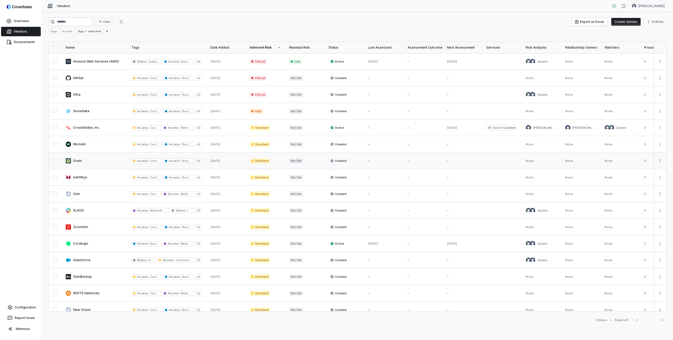
click at [79, 160] on link at bounding box center [95, 161] width 66 height 16
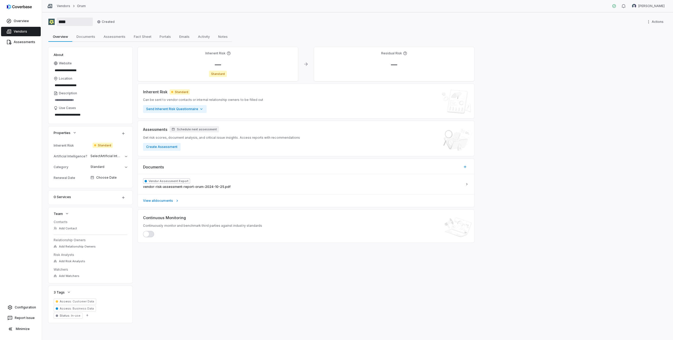
click at [67, 22] on input "****" at bounding box center [75, 22] width 36 height 8
click at [165, 27] on div "**********" at bounding box center [357, 176] width 631 height 328
click at [359, 13] on div "**********" at bounding box center [357, 176] width 631 height 328
click at [70, 70] on input "**********" at bounding box center [86, 70] width 65 height 7
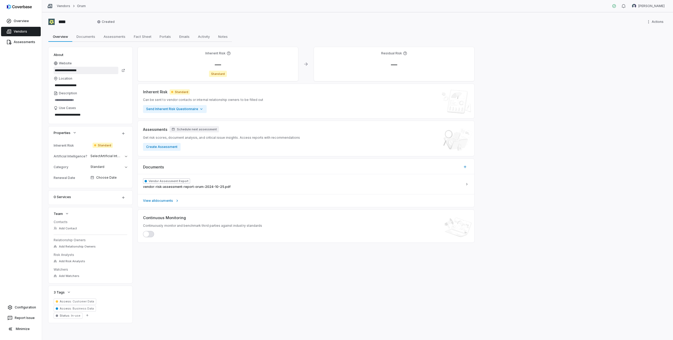
click at [70, 70] on input "**********" at bounding box center [86, 70] width 65 height 7
click at [122, 71] on icon at bounding box center [124, 71] width 4 height 4
